Goal: Information Seeking & Learning: Learn about a topic

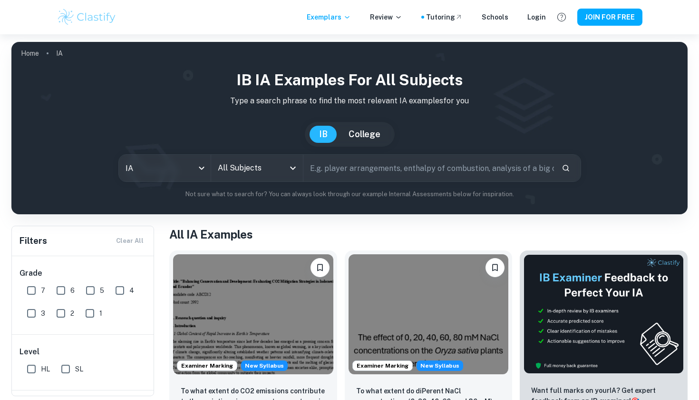
click at [32, 290] on input "7" at bounding box center [31, 290] width 19 height 19
checkbox input "true"
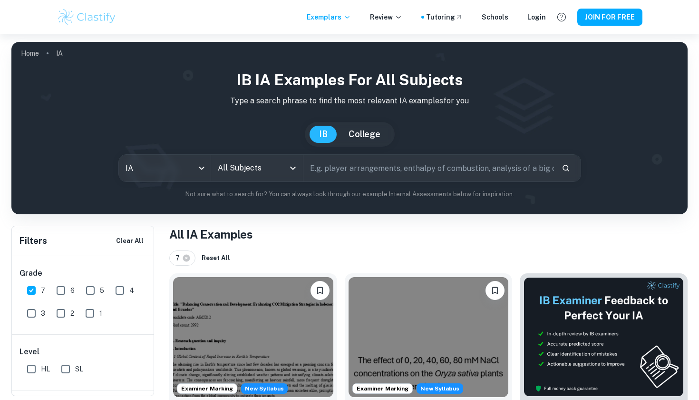
scroll to position [107, 0]
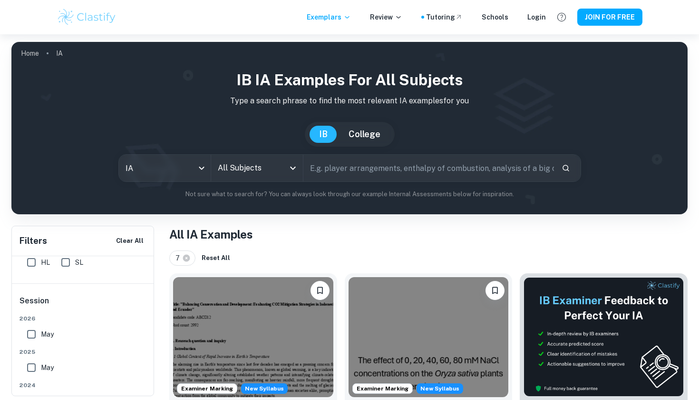
click at [69, 265] on input "SL" at bounding box center [65, 262] width 19 height 19
checkbox input "true"
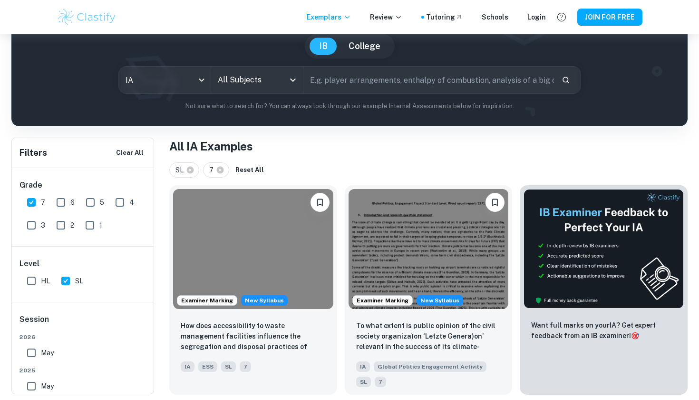
scroll to position [84, 0]
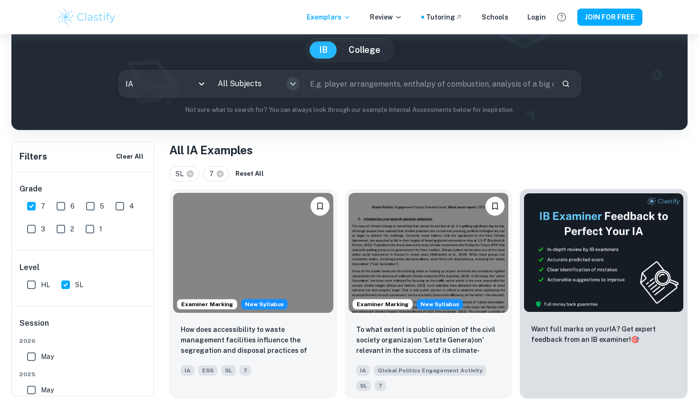
click at [292, 81] on icon "Open" at bounding box center [292, 83] width 11 height 11
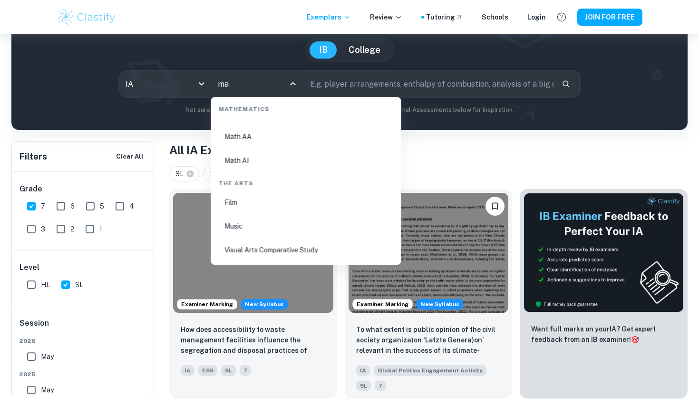
scroll to position [0, 0]
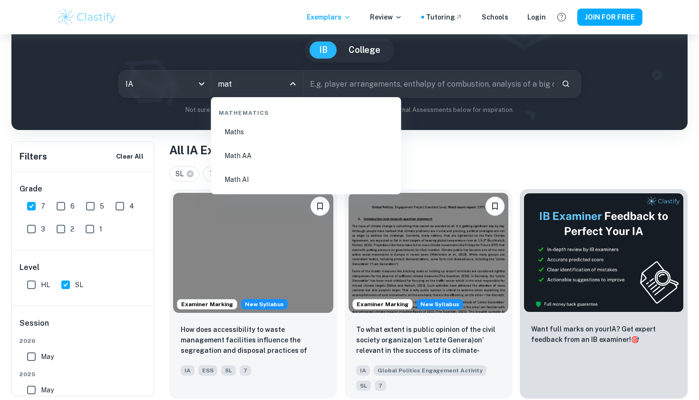
type input "math"
click at [245, 150] on li "Math AA" at bounding box center [306, 156] width 183 height 22
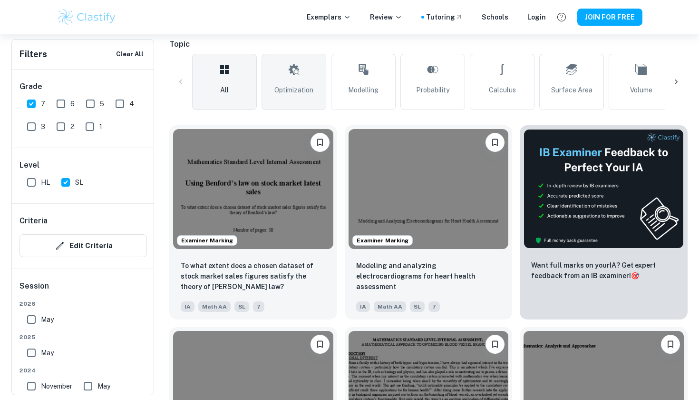
scroll to position [245, 0]
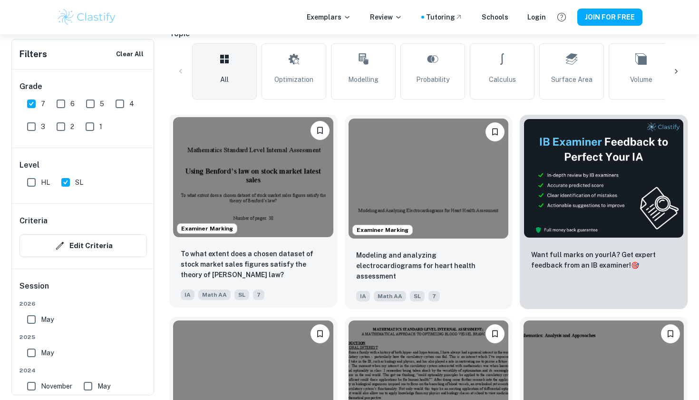
click at [278, 201] on img at bounding box center [253, 177] width 160 height 120
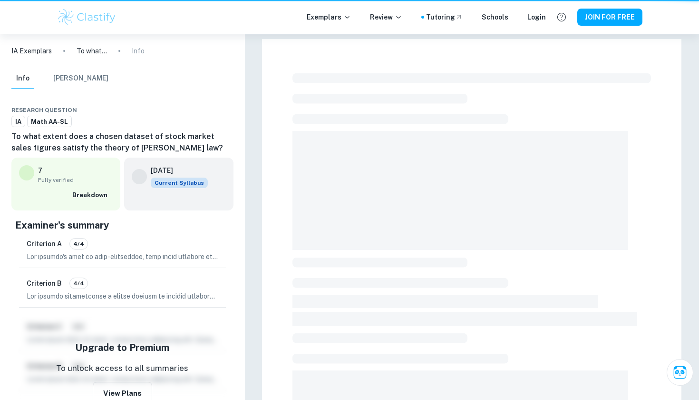
click at [278, 201] on div at bounding box center [472, 336] width 420 height 594
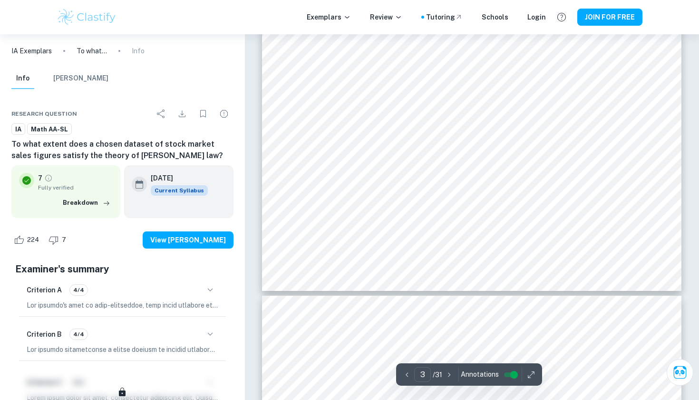
scroll to position [1678, 0]
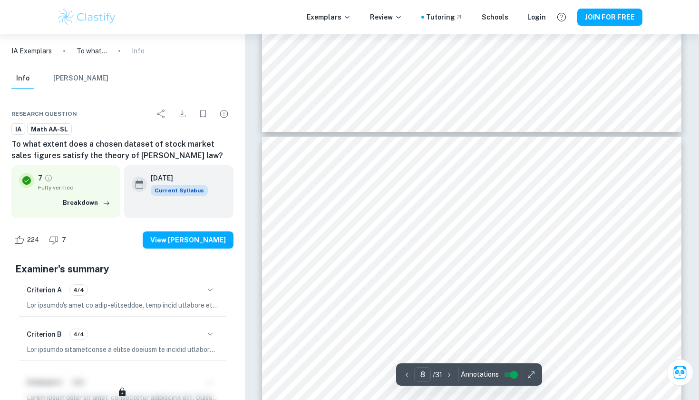
type input "7"
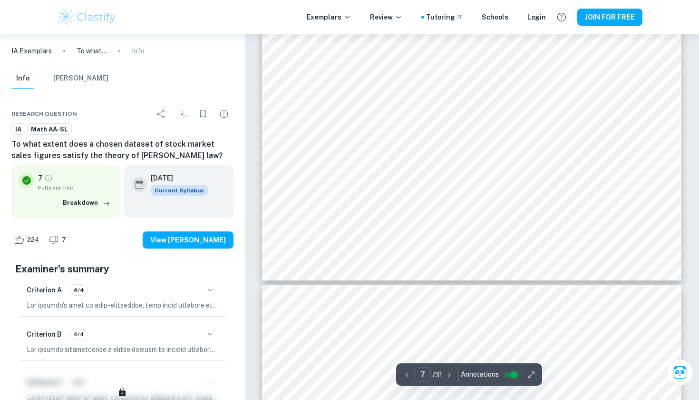
scroll to position [4081, 0]
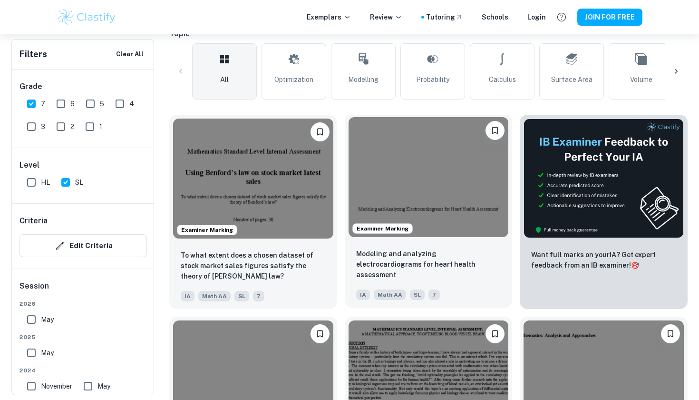
scroll to position [214, 0]
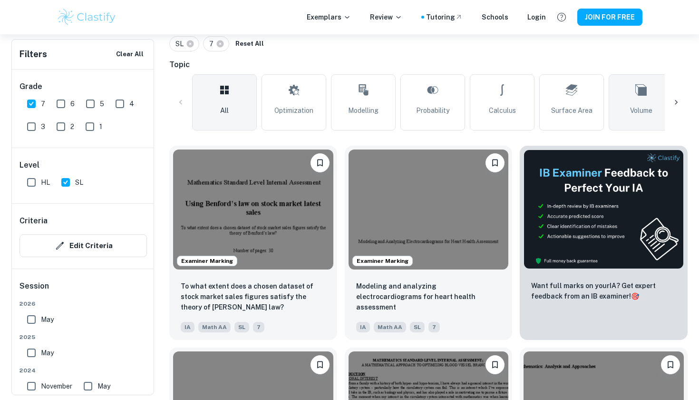
click at [623, 101] on link "Volume" at bounding box center [641, 102] width 65 height 56
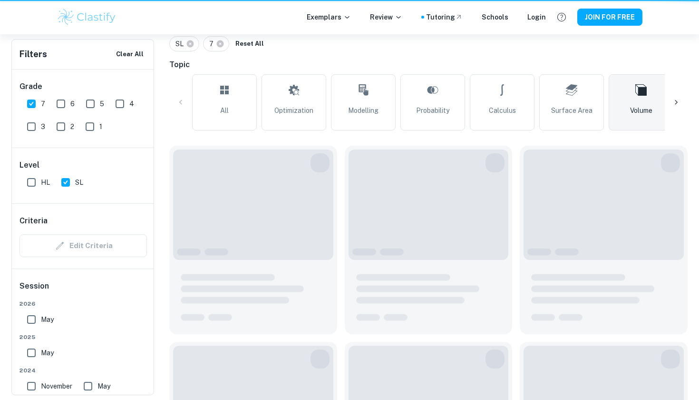
type input "Volume"
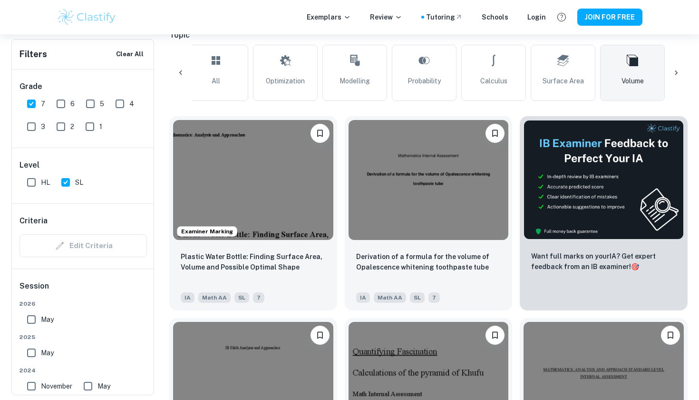
scroll to position [271, 0]
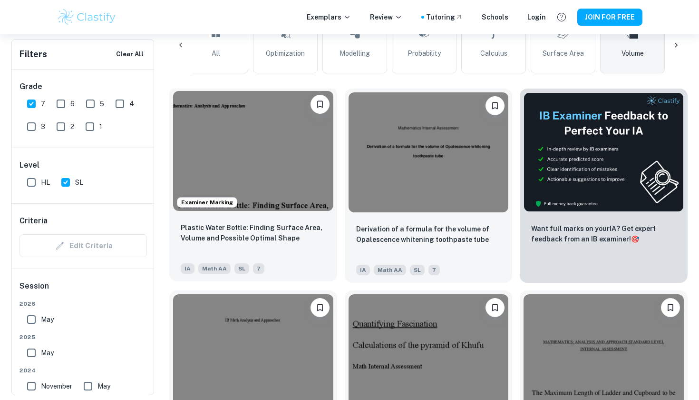
click at [266, 187] on img at bounding box center [253, 151] width 160 height 120
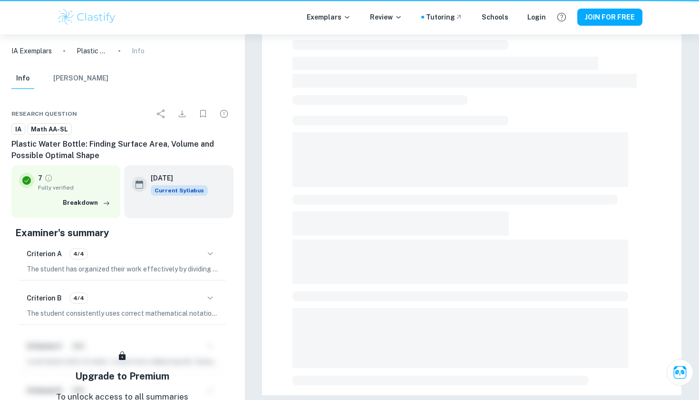
click at [266, 187] on div at bounding box center [472, 98] width 420 height 594
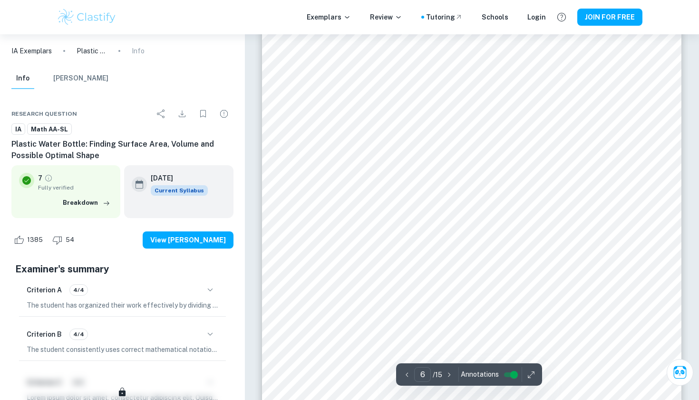
scroll to position [3184, 0]
type input "14"
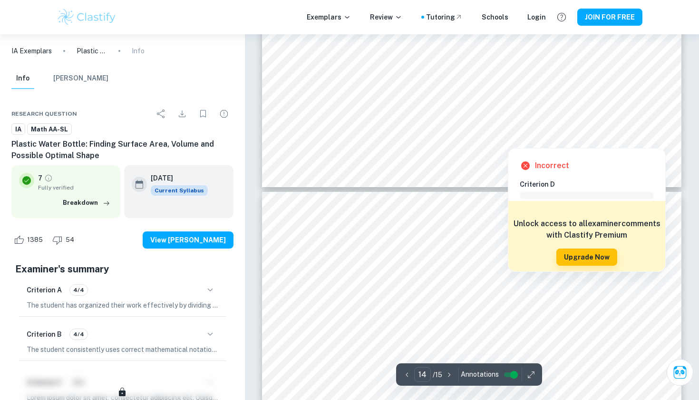
scroll to position [7853, 0]
